Goal: Communication & Community: Answer question/provide support

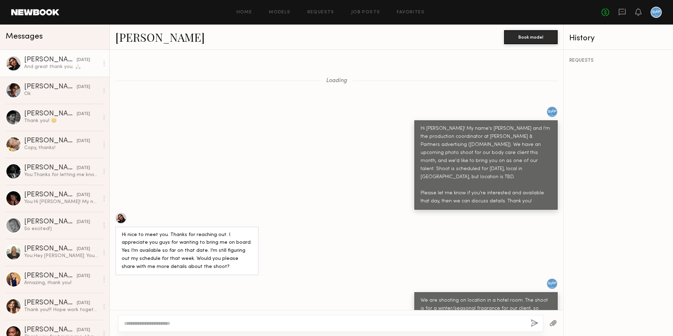
scroll to position [1171, 0]
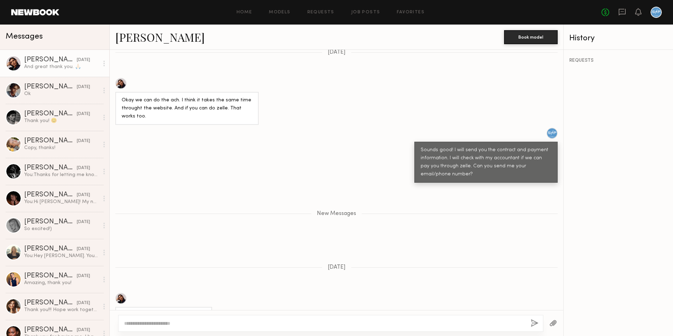
click at [143, 311] on div "[EMAIL_ADDRESS][DOMAIN_NAME]" at bounding box center [164, 315] width 84 height 8
copy div "[EMAIL_ADDRESS][DOMAIN_NAME]"
click at [208, 232] on div "Loading Hi [PERSON_NAME]! My name's [PERSON_NAME] and I'm the production coordi…" at bounding box center [336, 180] width 453 height 260
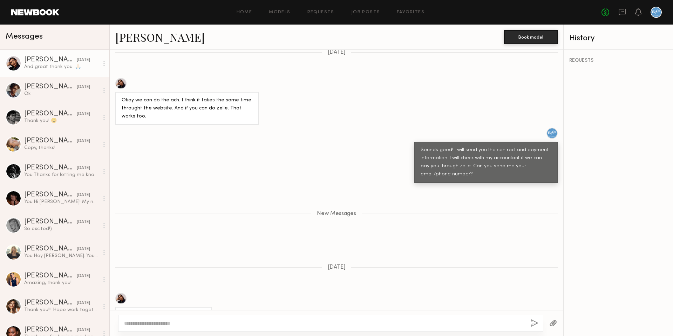
click at [172, 311] on div "[EMAIL_ADDRESS][DOMAIN_NAME]" at bounding box center [164, 315] width 84 height 8
copy div "[EMAIL_ADDRESS][DOMAIN_NAME]"
click at [216, 190] on div "Loading Hi [PERSON_NAME]! My name's [PERSON_NAME] and I'm the production coordi…" at bounding box center [336, 180] width 453 height 260
